Goal: Task Accomplishment & Management: Complete application form

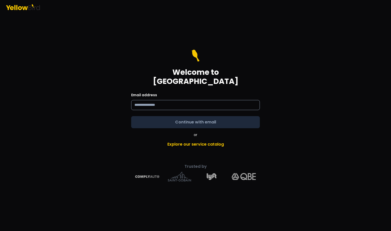
click at [162, 100] on input at bounding box center [195, 105] width 129 height 10
type input "**********"
click at [195, 120] on form "**********" at bounding box center [195, 89] width 129 height 78
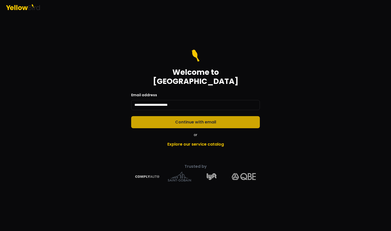
click at [248, 116] on button "Continue with email" at bounding box center [195, 122] width 129 height 12
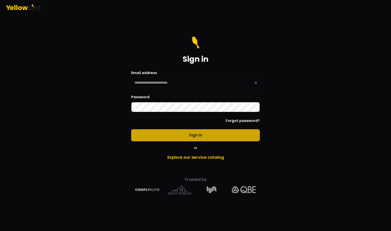
click at [197, 137] on button "Sign in" at bounding box center [195, 135] width 129 height 12
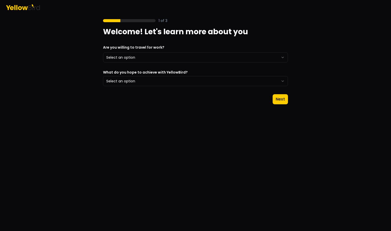
click at [22, 9] on icon at bounding box center [23, 7] width 34 height 6
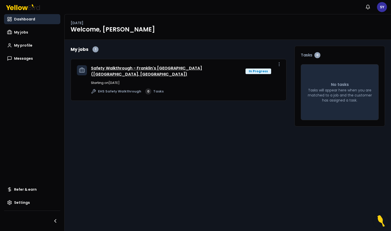
click at [200, 69] on link "Safety Walkthrough - Franklin's [GEOGRAPHIC_DATA] ([GEOGRAPHIC_DATA], [GEOGRAPH…" at bounding box center [146, 71] width 111 height 12
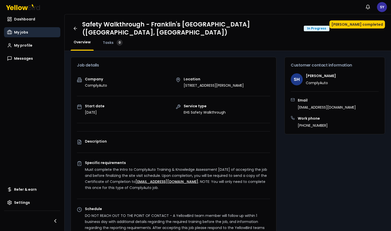
click at [26, 32] on span "My jobs" at bounding box center [21, 32] width 14 height 5
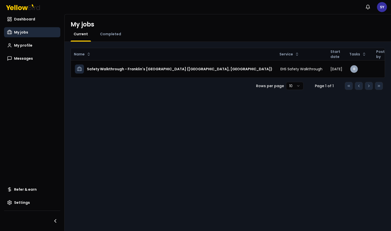
click at [113, 37] on div "Completed" at bounding box center [110, 36] width 27 height 10
click at [111, 33] on span "Completed" at bounding box center [110, 33] width 21 height 5
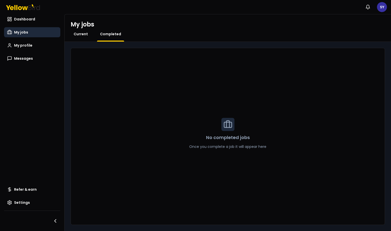
click at [80, 35] on span "Current" at bounding box center [81, 33] width 14 height 5
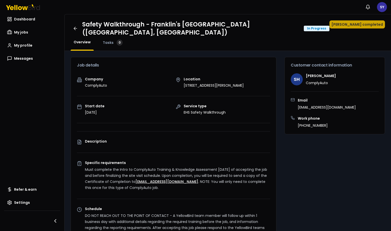
click at [365, 26] on button "[PERSON_NAME] completed" at bounding box center [358, 24] width 56 height 8
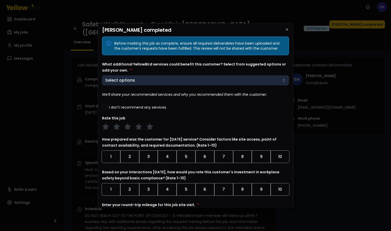
click at [251, 77] on body "Notifications SY Dashboard My jobs My profile Messages Refer & earn Settings Sa…" at bounding box center [195, 115] width 391 height 231
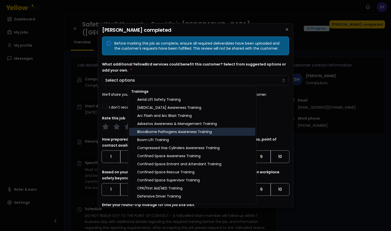
click at [240, 134] on div "Bloodborne Pathogens Awareness Training" at bounding box center [192, 132] width 126 height 8
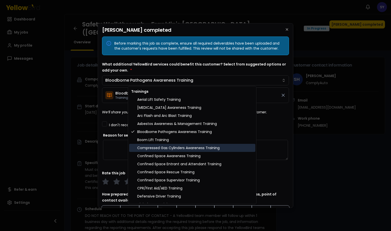
click at [222, 146] on div "Compressed Gas Cylinders Awareness Training" at bounding box center [192, 148] width 126 height 8
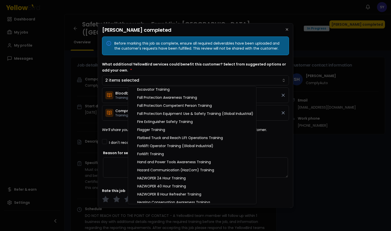
scroll to position [141, 0]
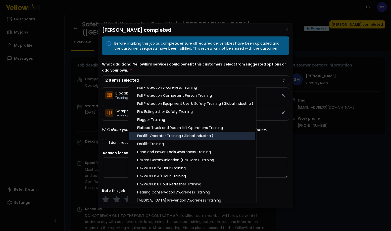
click at [204, 138] on div "Forklift Operator Training (Global Industrial)" at bounding box center [192, 136] width 126 height 8
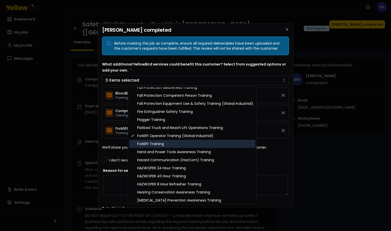
click at [208, 145] on div "Forklift Training" at bounding box center [192, 144] width 126 height 8
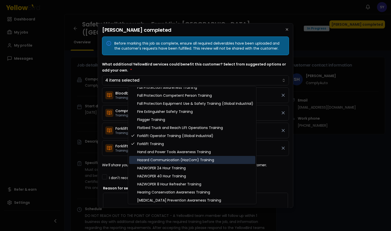
click at [226, 160] on div "Hazard Communication (HazCom) Training" at bounding box center [192, 160] width 126 height 8
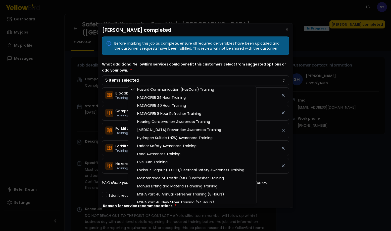
scroll to position [221, 0]
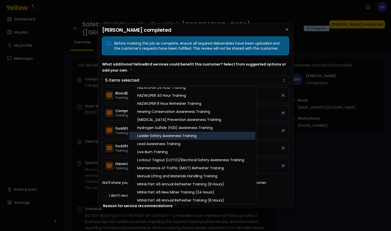
click at [197, 134] on div "Ladder Safety Awareness Training" at bounding box center [192, 136] width 126 height 8
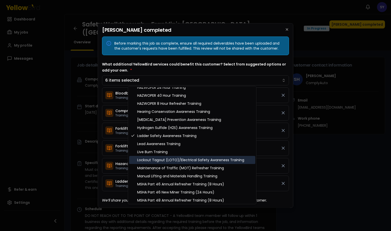
click at [223, 161] on div "Lockout Tagout (LOTO)/Electrical Safety Awareness Training" at bounding box center [192, 160] width 126 height 8
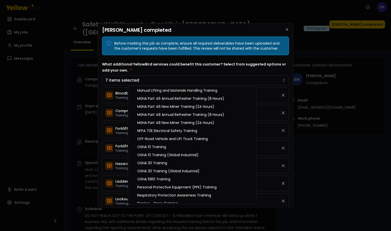
scroll to position [312, 0]
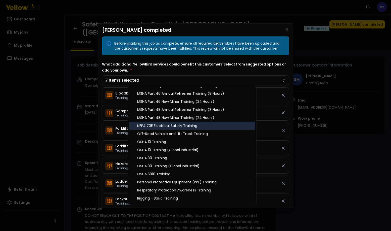
click at [193, 126] on div "NFPA 70E Electrical Safety Training" at bounding box center [192, 125] width 126 height 8
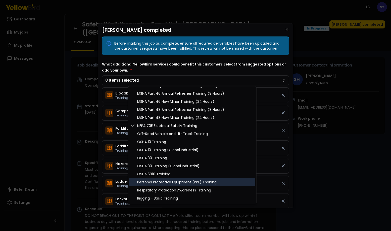
click at [226, 181] on div "Personal Protective Equipment (PPE) Training" at bounding box center [192, 182] width 126 height 8
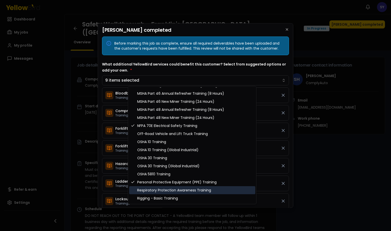
click at [233, 190] on div "Respiratory Protection Awareness Training" at bounding box center [192, 190] width 126 height 8
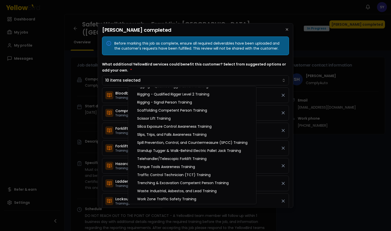
scroll to position [433, 0]
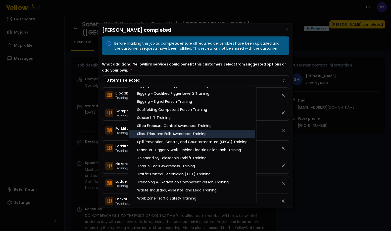
click at [197, 133] on div "Slips, Trips, and Falls Awareness Training" at bounding box center [192, 134] width 126 height 8
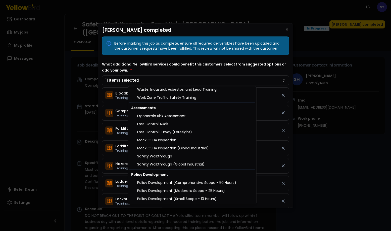
scroll to position [543, 0]
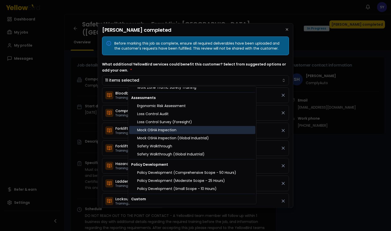
click at [219, 129] on div "Mock OSHA Inspection" at bounding box center [192, 130] width 126 height 8
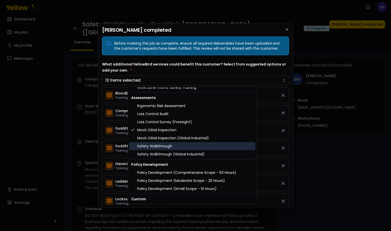
click at [221, 145] on div "Safety Walkthrough" at bounding box center [192, 146] width 126 height 8
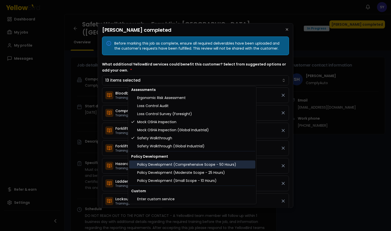
click at [239, 165] on div "Policy Development (Comprehensive Scope - 50 Hours)" at bounding box center [192, 164] width 126 height 8
click at [235, 164] on div "Policy Development (Comprehensive Scope - 50 Hours)" at bounding box center [192, 164] width 126 height 8
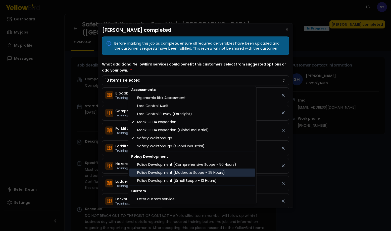
click at [230, 170] on div "Policy Development (Moderate Scope - 25 Hours)" at bounding box center [192, 172] width 126 height 8
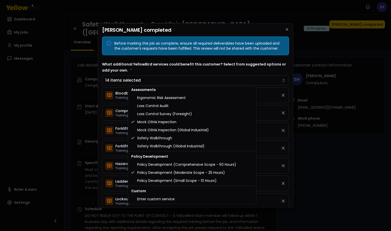
click at [291, 193] on body "Notifications SY Dashboard My jobs My profile Messages Refer & earn Settings Sa…" at bounding box center [195, 115] width 391 height 231
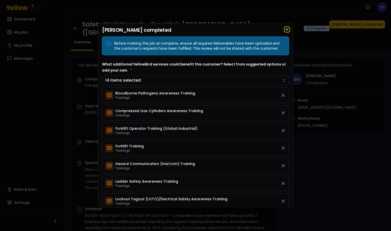
click at [285, 30] on icon "button" at bounding box center [287, 29] width 4 height 4
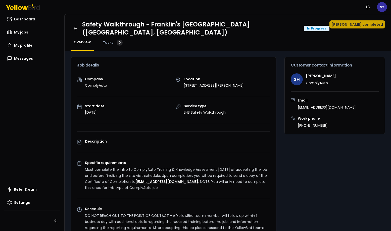
click at [358, 26] on button "[PERSON_NAME] completed" at bounding box center [358, 24] width 56 height 8
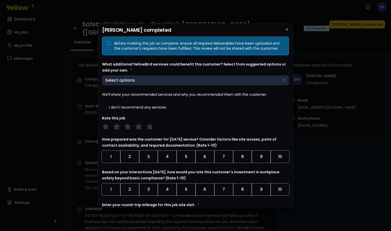
click at [253, 79] on body "Notifications SY Dashboard My jobs My profile Messages Refer & earn Settings Sa…" at bounding box center [195, 115] width 391 height 231
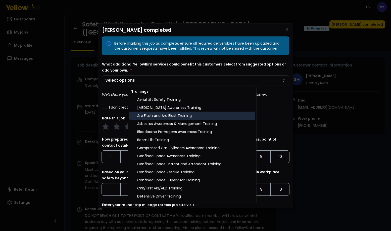
click at [214, 117] on div "Arc Flash and Arc Blast Training" at bounding box center [192, 115] width 126 height 8
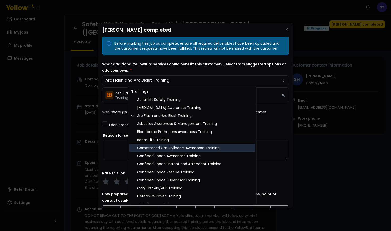
click at [218, 148] on div "Compressed Gas Cylinders Awareness Training" at bounding box center [192, 148] width 126 height 8
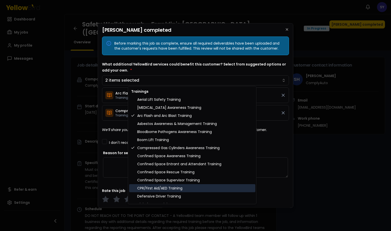
click at [239, 189] on div "CPR/First Aid/AED Training" at bounding box center [192, 188] width 126 height 8
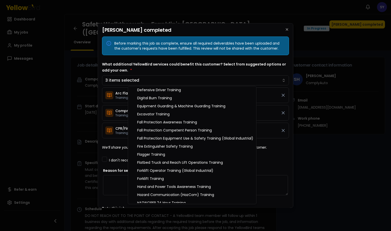
scroll to position [111, 0]
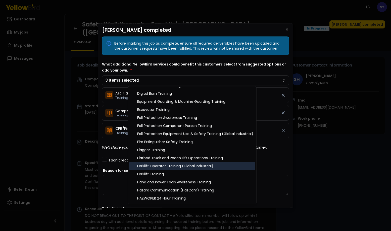
click at [228, 167] on div "Forklift Operator Training (Global Industrial)" at bounding box center [192, 166] width 126 height 8
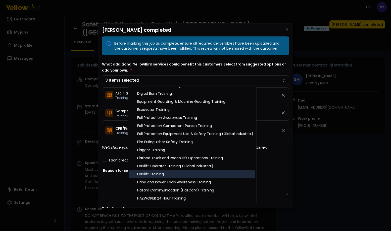
click at [223, 174] on div "Forklift Training" at bounding box center [192, 174] width 126 height 8
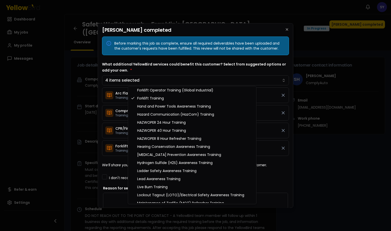
scroll to position [191, 0]
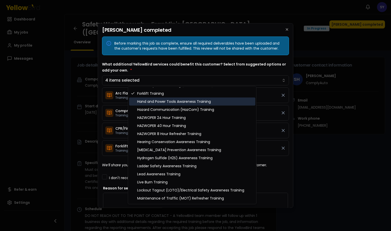
click at [193, 99] on div "Hand and Power Tools Awareness Training" at bounding box center [192, 101] width 126 height 8
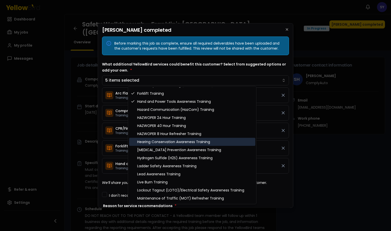
click at [220, 141] on div "Hearing Conservation Awareness Training" at bounding box center [192, 142] width 126 height 8
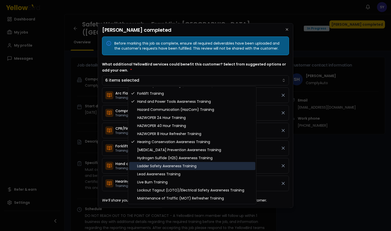
click at [235, 166] on div "Ladder Safety Awareness Training" at bounding box center [192, 166] width 126 height 8
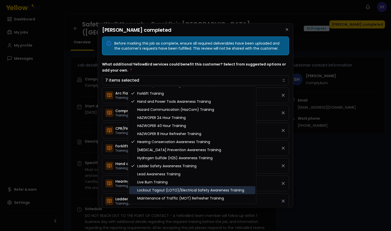
click at [245, 190] on div "Lockout Tagout (LOTO)/Electrical Safety Awareness Training" at bounding box center [192, 190] width 126 height 8
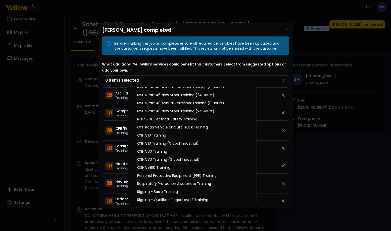
scroll to position [322, 0]
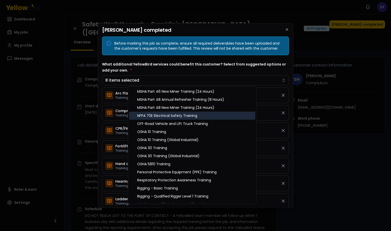
click at [200, 116] on div "NFPA 70E Electrical Safety Training" at bounding box center [192, 115] width 126 height 8
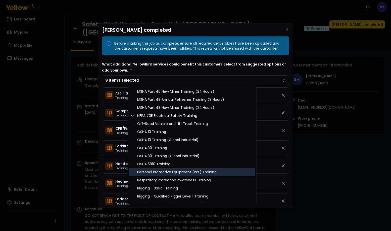
click at [226, 170] on div "Personal Protective Equipment (PPE) Training" at bounding box center [192, 172] width 126 height 8
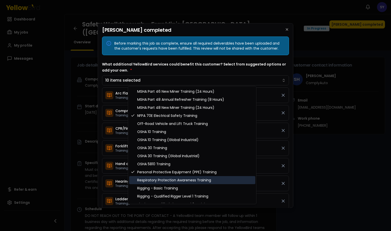
click at [227, 178] on div "Respiratory Protection Awareness Training" at bounding box center [192, 180] width 126 height 8
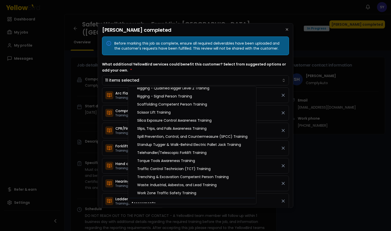
scroll to position [443, 0]
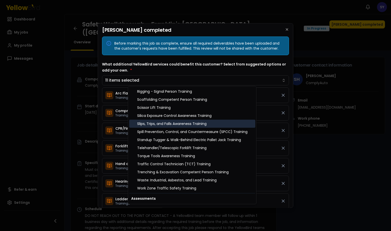
click at [200, 122] on div "Slips, Trips, and Falls Awareness Training" at bounding box center [192, 123] width 126 height 8
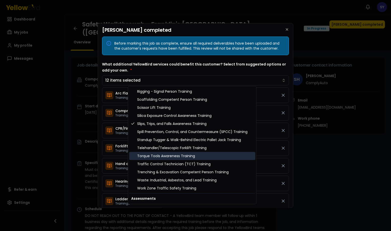
click at [225, 158] on div "Torque Tools Awareness Training" at bounding box center [192, 156] width 126 height 8
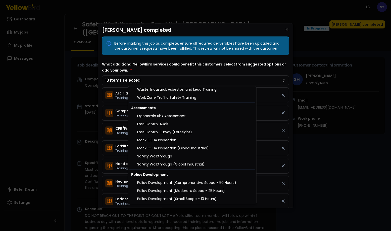
scroll to position [543, 0]
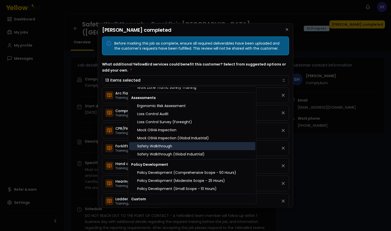
click at [195, 144] on div "Safety Walkthrough" at bounding box center [192, 146] width 126 height 8
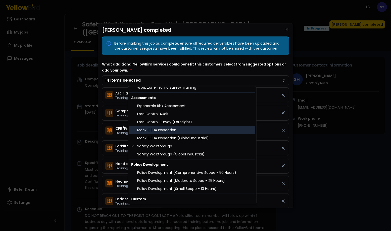
click at [173, 129] on div "Mock OSHA Inspection" at bounding box center [192, 130] width 126 height 8
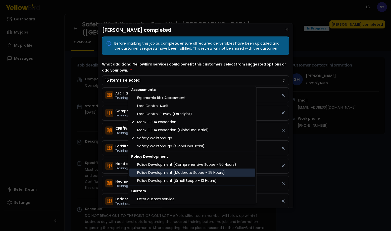
click at [226, 173] on div "Policy Development (Moderate Scope - 25 Hours)" at bounding box center [192, 172] width 126 height 8
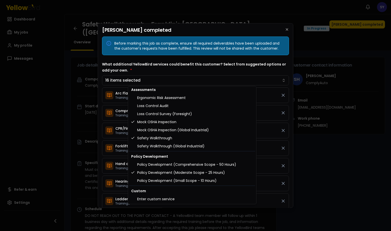
click at [275, 72] on body "Notifications SY Dashboard My jobs My profile Messages Refer & earn Settings Sa…" at bounding box center [195, 115] width 391 height 231
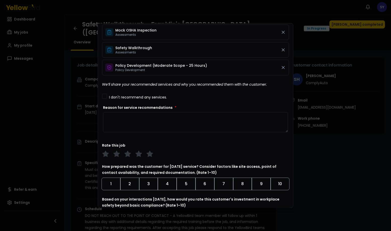
scroll to position [293, 0]
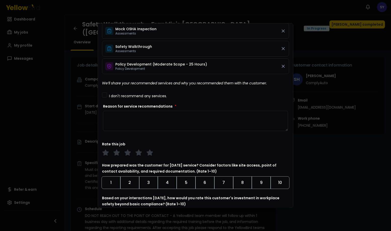
click at [129, 111] on textarea "Reason for service recommendations *" at bounding box center [195, 121] width 185 height 20
type textarea "**********"
click at [208, 111] on textarea "**********" at bounding box center [194, 121] width 182 height 20
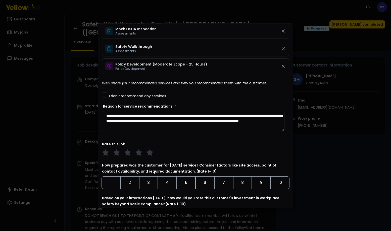
type textarea "**********"
click at [202, 179] on button "6" at bounding box center [205, 182] width 19 height 13
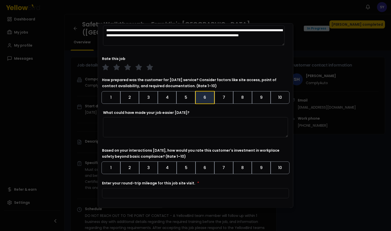
scroll to position [380, 0]
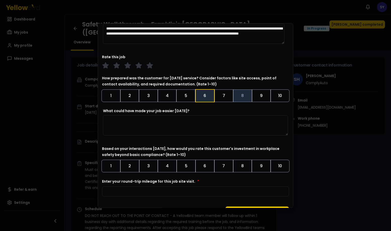
click at [242, 94] on button "8" at bounding box center [242, 95] width 19 height 13
click at [139, 62] on icon at bounding box center [138, 65] width 7 height 7
click at [132, 117] on textarea "What could have made your job easier [DATE]?" at bounding box center [195, 125] width 185 height 20
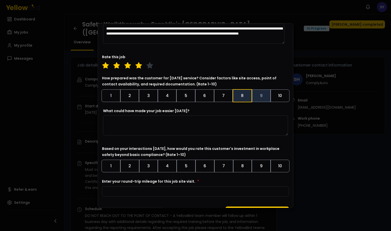
click at [260, 96] on button "9" at bounding box center [261, 95] width 19 height 13
click at [192, 119] on textarea "What could have made your job easier [DATE]?" at bounding box center [195, 125] width 185 height 20
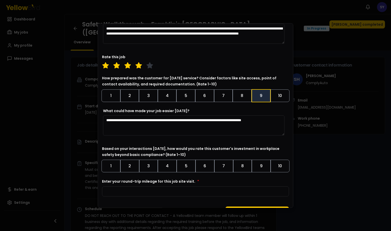
type textarea "**********"
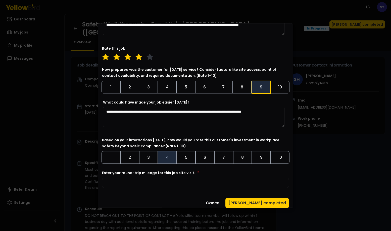
click at [170, 157] on button "4" at bounding box center [167, 157] width 19 height 13
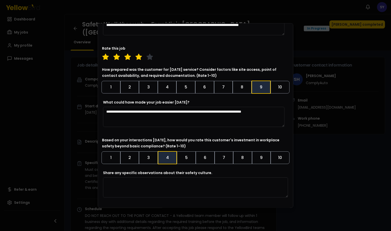
click at [163, 184] on textarea "Share any specific observations about their safety culture." at bounding box center [195, 187] width 185 height 20
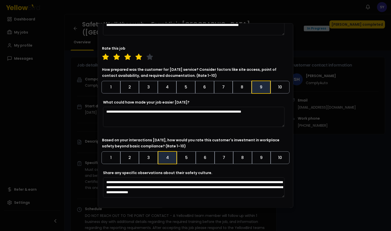
scroll to position [2, 0]
paste textarea "**"
type textarea "**********"
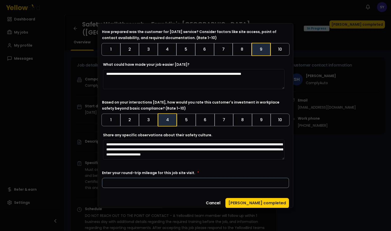
click at [134, 179] on input "Enter your round-trip mileage for this job site visit. *" at bounding box center [195, 183] width 187 height 10
click at [118, 182] on input "Enter your round-trip mileage for this job site visit. *" at bounding box center [195, 183] width 187 height 10
type input "*****"
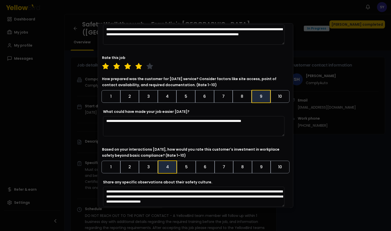
scroll to position [378, 0]
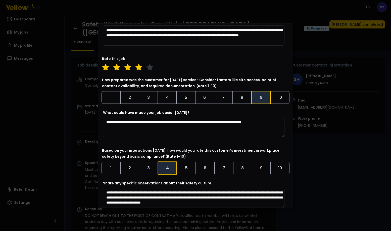
click at [148, 126] on textarea "**********" at bounding box center [194, 127] width 182 height 20
click at [123, 131] on textarea "**********" at bounding box center [194, 127] width 182 height 20
click at [213, 128] on textarea "**********" at bounding box center [194, 127] width 182 height 20
click at [133, 132] on textarea "**********" at bounding box center [194, 127] width 182 height 20
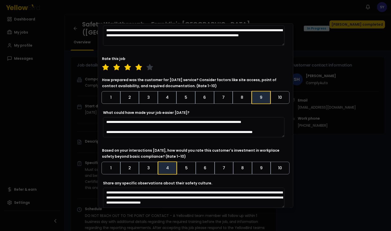
type textarea "**********"
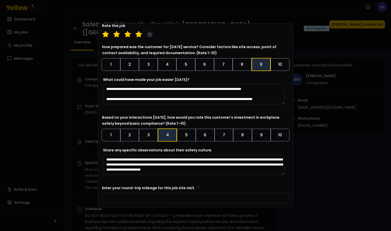
scroll to position [426, 0]
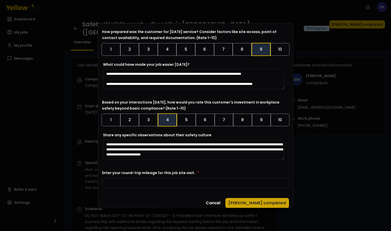
click at [267, 201] on button "[PERSON_NAME] completed" at bounding box center [258, 203] width 64 height 10
click at [267, 198] on button "[PERSON_NAME] completed" at bounding box center [258, 203] width 64 height 10
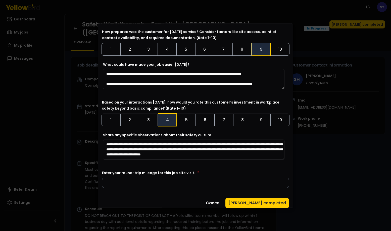
click at [136, 180] on input "*****" at bounding box center [195, 183] width 187 height 10
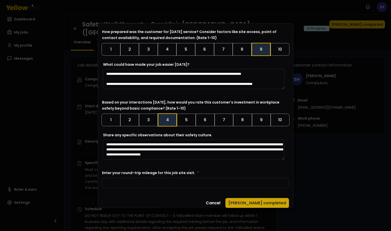
click at [248, 198] on button "[PERSON_NAME] completed" at bounding box center [258, 203] width 64 height 10
click at [270, 198] on button "[PERSON_NAME] completed" at bounding box center [258, 203] width 64 height 10
click at [277, 202] on button "[PERSON_NAME] completed" at bounding box center [258, 203] width 64 height 10
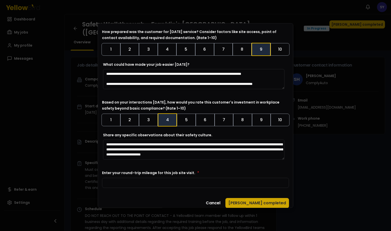
click at [277, 202] on button "[PERSON_NAME] completed" at bounding box center [258, 203] width 64 height 10
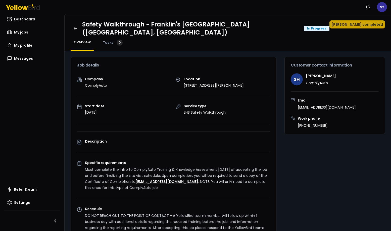
drag, startPoint x: 354, startPoint y: 27, endPoint x: 351, endPoint y: 28, distance: 2.6
click at [351, 28] on button "[PERSON_NAME] completed" at bounding box center [358, 24] width 56 height 8
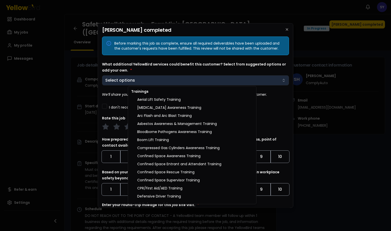
click at [196, 81] on body "Notifications SY Dashboard My jobs My profile Messages Refer & earn Settings Sa…" at bounding box center [195, 115] width 391 height 231
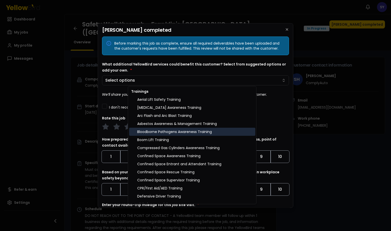
click at [218, 129] on div "Bloodborne Pathogens Awareness Training" at bounding box center [192, 132] width 126 height 8
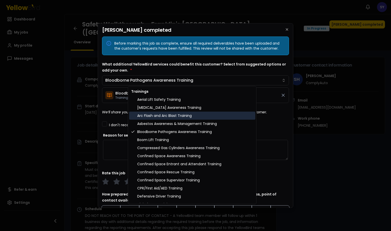
click at [201, 116] on div "Arc Flash and Arc Blast Training" at bounding box center [192, 115] width 126 height 8
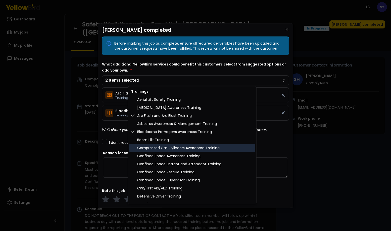
click at [231, 149] on div "Compressed Gas Cylinders Awareness Training" at bounding box center [192, 148] width 126 height 8
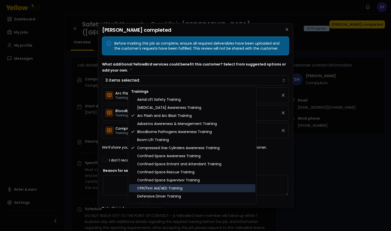
click at [220, 189] on div "CPR/First Aid/AED Training" at bounding box center [192, 188] width 126 height 8
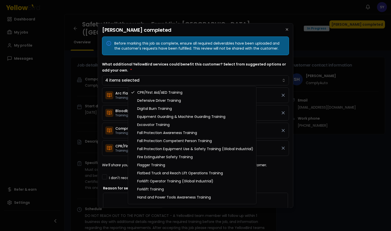
scroll to position [101, 0]
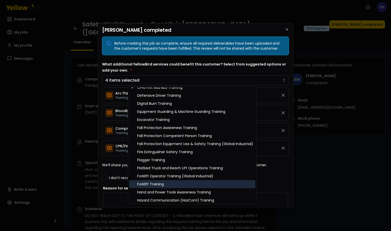
click at [202, 184] on div "Forklift Training" at bounding box center [192, 184] width 126 height 8
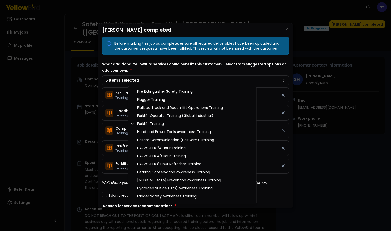
scroll to position [171, 0]
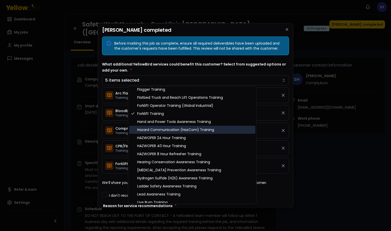
click at [206, 132] on div "Hazard Communication (HazCom) Training" at bounding box center [192, 130] width 126 height 8
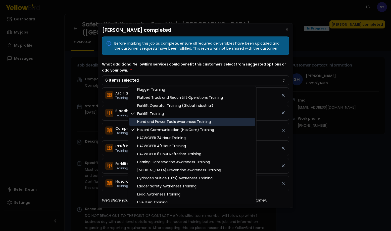
click at [200, 123] on div "Hand and Power Tools Awareness Training" at bounding box center [192, 121] width 126 height 8
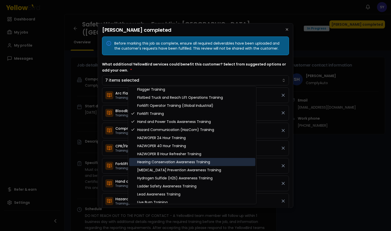
click at [220, 163] on div "Hearing Conservation Awareness Training" at bounding box center [192, 162] width 126 height 8
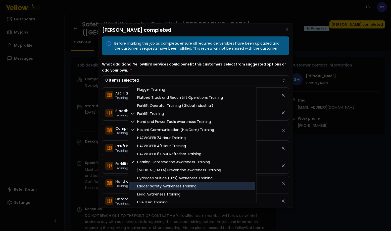
drag, startPoint x: 220, startPoint y: 163, endPoint x: 200, endPoint y: 187, distance: 31.8
click at [200, 187] on div "Trainings Aerial Lift Safety Training [MEDICAL_DATA] Awareness Training Arc Fla…" at bounding box center [192, 189] width 126 height 547
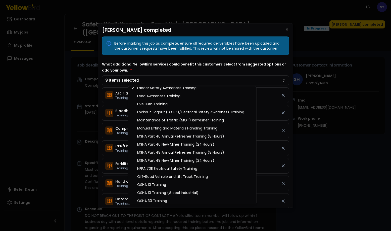
scroll to position [272, 0]
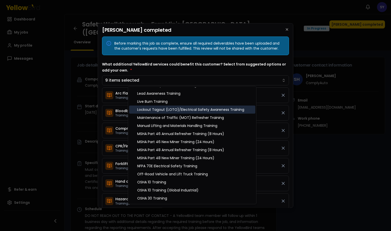
click at [217, 109] on div "Lockout Tagout (LOTO)/Electrical Safety Awareness Training" at bounding box center [192, 109] width 126 height 8
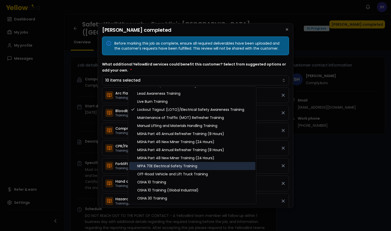
click at [216, 167] on div "NFPA 70E Electrical Safety Training" at bounding box center [192, 166] width 126 height 8
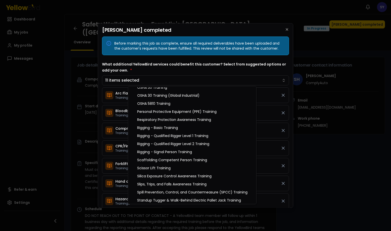
scroll to position [392, 0]
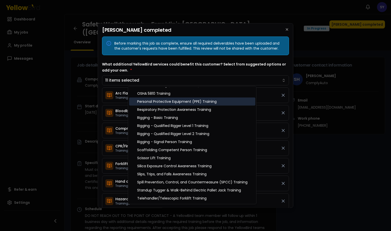
click at [186, 102] on div "Personal Protective Equipment (PPE) Training" at bounding box center [192, 101] width 126 height 8
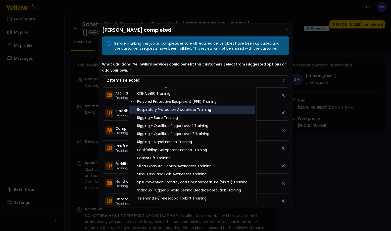
click at [187, 108] on div "Respiratory Protection Awareness Training" at bounding box center [192, 109] width 126 height 8
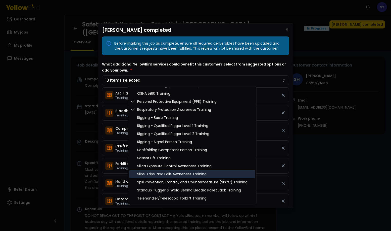
click at [215, 176] on div "Slips, Trips, and Falls Awareness Training" at bounding box center [192, 174] width 126 height 8
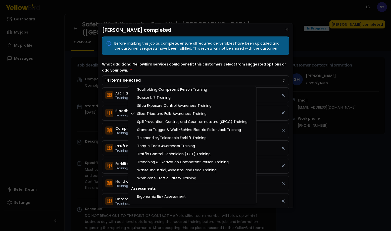
scroll to position [463, 0]
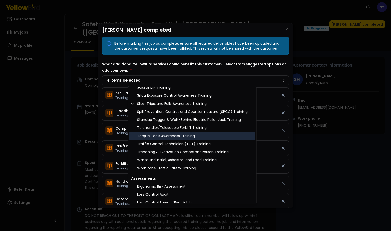
click at [222, 137] on div "Torque Tools Awareness Training" at bounding box center [192, 136] width 126 height 8
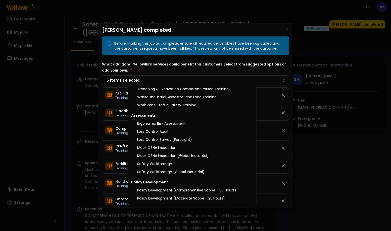
scroll to position [533, 0]
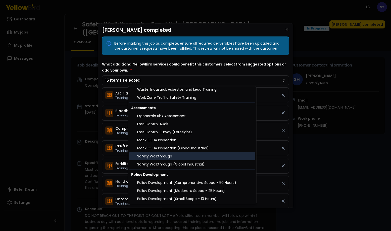
click at [170, 156] on div "Safety Walkthrough" at bounding box center [192, 156] width 126 height 8
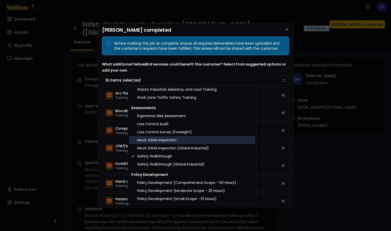
click at [153, 139] on div "Mock OSHA Inspection" at bounding box center [192, 140] width 126 height 8
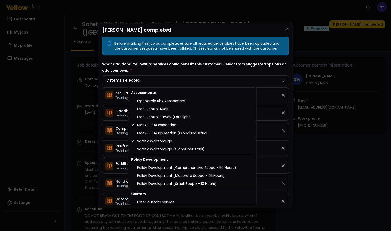
scroll to position [551, 0]
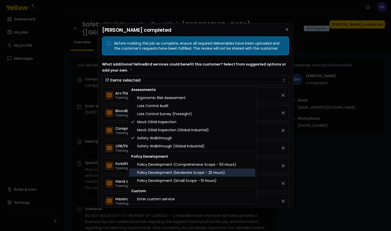
click at [220, 171] on div "Policy Development (Moderate Scope - 25 Hours)" at bounding box center [192, 172] width 126 height 8
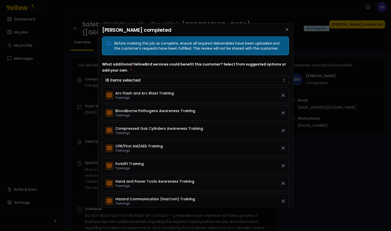
click at [275, 69] on body "Notifications SY Dashboard My jobs My profile Messages Refer & earn Settings Sa…" at bounding box center [195, 115] width 391 height 231
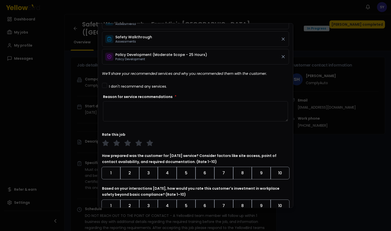
scroll to position [342, 0]
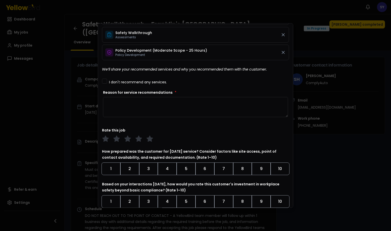
click at [113, 98] on textarea "Reason for service recommendations *" at bounding box center [195, 107] width 185 height 20
type textarea "**********"
click at [138, 136] on polygon at bounding box center [139, 139] width 6 height 6
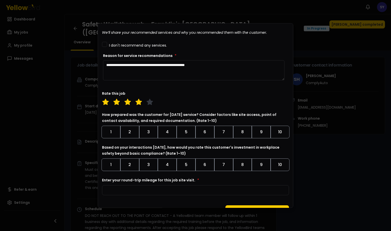
scroll to position [386, 0]
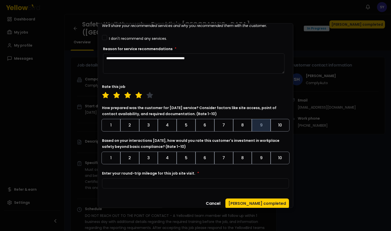
click at [259, 121] on button "9" at bounding box center [261, 125] width 19 height 13
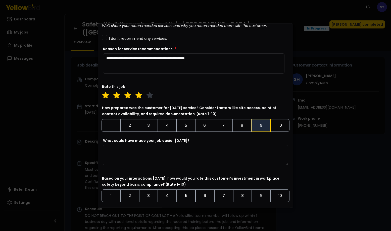
scroll to position [423, 0]
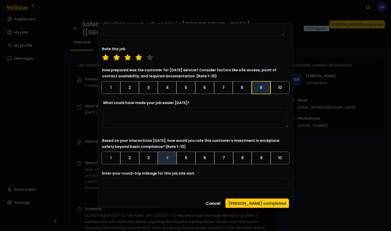
click at [162, 152] on button "4" at bounding box center [167, 157] width 19 height 13
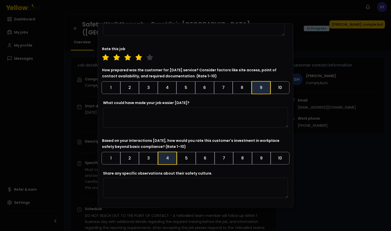
click at [167, 179] on textarea "Share any specific observations about their safety culture." at bounding box center [195, 188] width 185 height 20
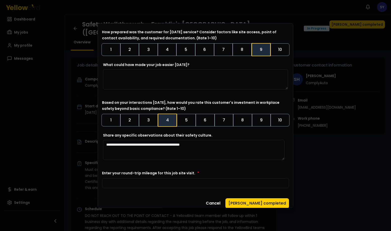
click at [206, 146] on textarea "**********" at bounding box center [194, 150] width 182 height 20
paste textarea "*****"
click at [222, 142] on textarea "**********" at bounding box center [194, 150] width 182 height 20
paste textarea "********"
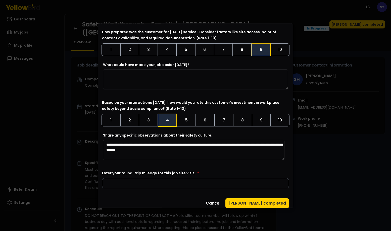
type textarea "**********"
click at [147, 182] on input "Enter your round-trip mileage for this job site visit. *" at bounding box center [195, 183] width 187 height 10
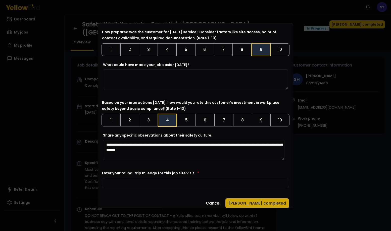
click at [257, 200] on button "[PERSON_NAME] completed" at bounding box center [258, 203] width 64 height 10
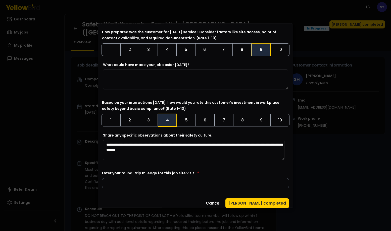
click at [166, 178] on input "*****" at bounding box center [195, 183] width 187 height 10
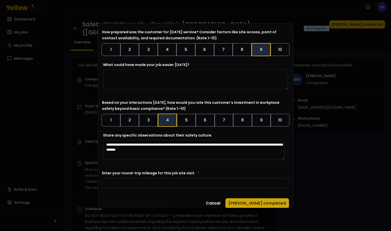
type input "***"
click at [249, 200] on button "[PERSON_NAME] completed" at bounding box center [258, 203] width 64 height 10
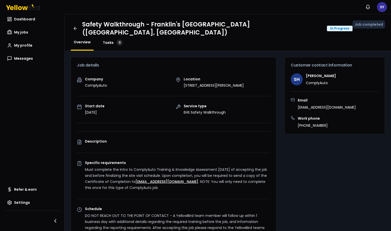
click at [104, 40] on span "Tasks" at bounding box center [108, 42] width 11 height 5
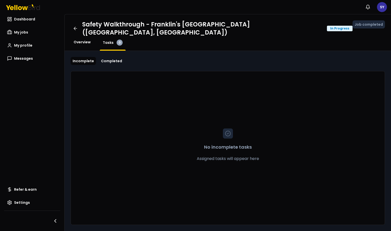
click at [85, 39] on span "Overview" at bounding box center [82, 41] width 17 height 5
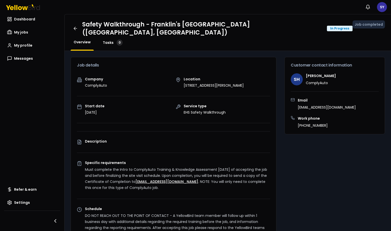
click at [105, 40] on span "Tasks" at bounding box center [108, 42] width 11 height 5
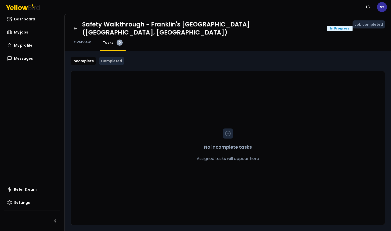
click at [111, 57] on link "Completed" at bounding box center [111, 61] width 25 height 8
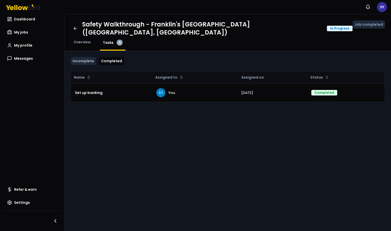
click at [83, 57] on link "Incomplete" at bounding box center [83, 61] width 25 height 8
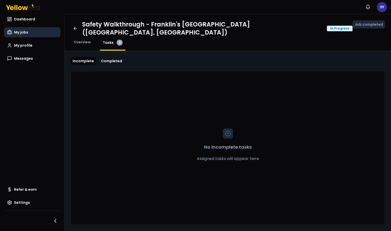
click at [20, 30] on span "My jobs" at bounding box center [21, 32] width 14 height 5
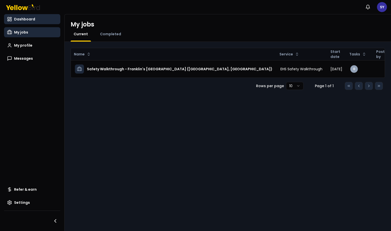
click at [19, 21] on span "Dashboard" at bounding box center [24, 19] width 21 height 5
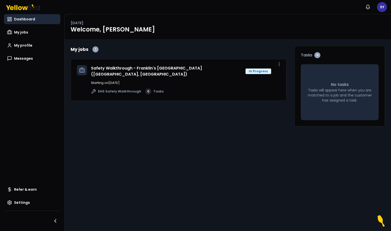
click at [188, 80] on p "Starting on [DATE]" at bounding box center [185, 82] width 189 height 5
click at [184, 68] on link "Safety Walkthrough - Franklin's [GEOGRAPHIC_DATA] ([GEOGRAPHIC_DATA], [GEOGRAPH…" at bounding box center [146, 71] width 111 height 12
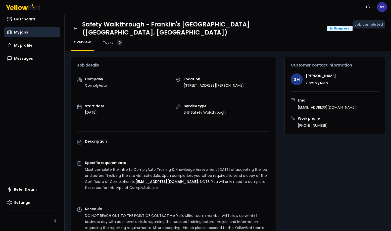
click at [28, 36] on link "My jobs" at bounding box center [32, 32] width 56 height 10
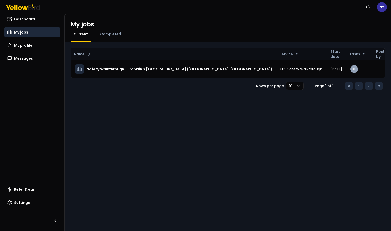
click at [188, 4] on div "Notifications SY" at bounding box center [195, 7] width 391 height 14
